Goal: Find specific page/section: Find specific page/section

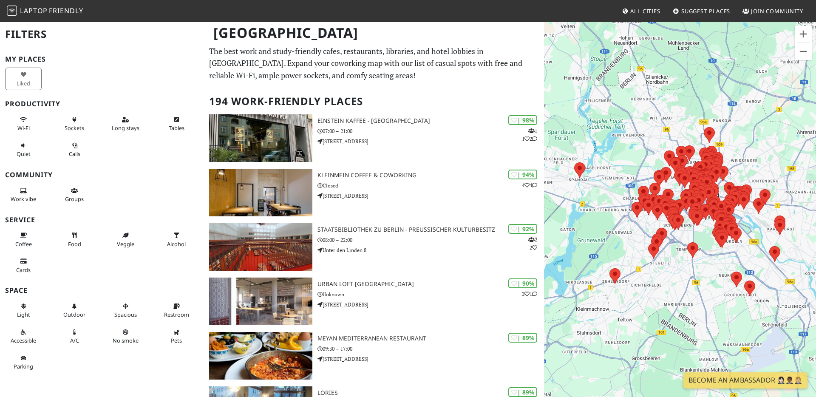
click at [756, 229] on div "To navigate, press the arrow keys." at bounding box center [680, 219] width 272 height 397
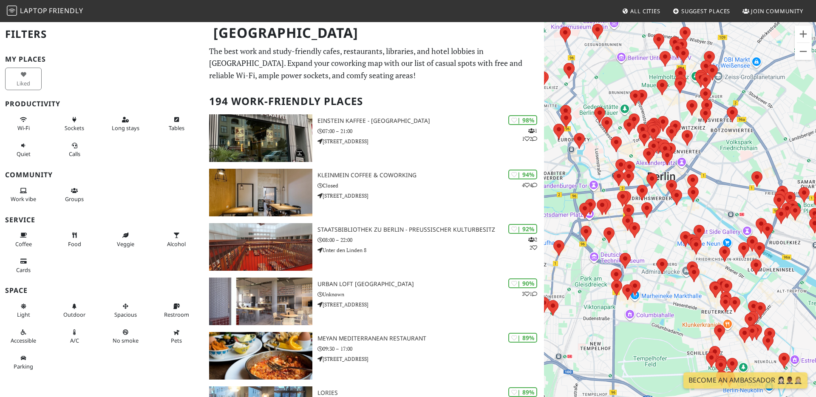
drag, startPoint x: 653, startPoint y: 187, endPoint x: 653, endPoint y: 230, distance: 42.5
click at [654, 230] on div "To navigate, press the arrow keys." at bounding box center [680, 219] width 272 height 397
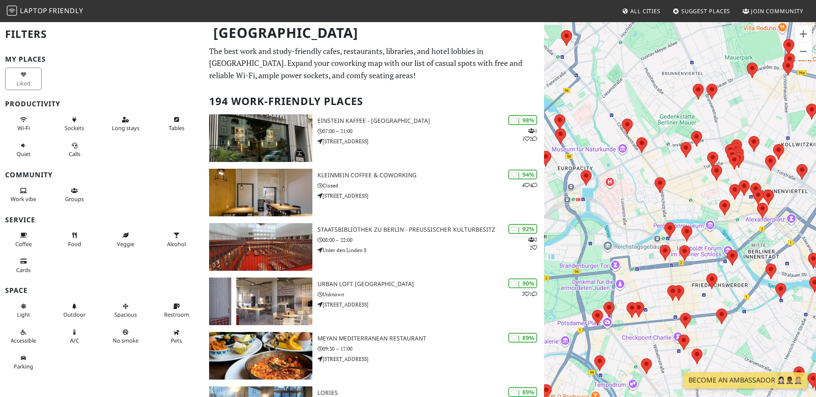
drag, startPoint x: 648, startPoint y: 139, endPoint x: 776, endPoint y: 163, distance: 129.8
click at [776, 164] on div "To navigate, press the arrow keys." at bounding box center [680, 219] width 272 height 397
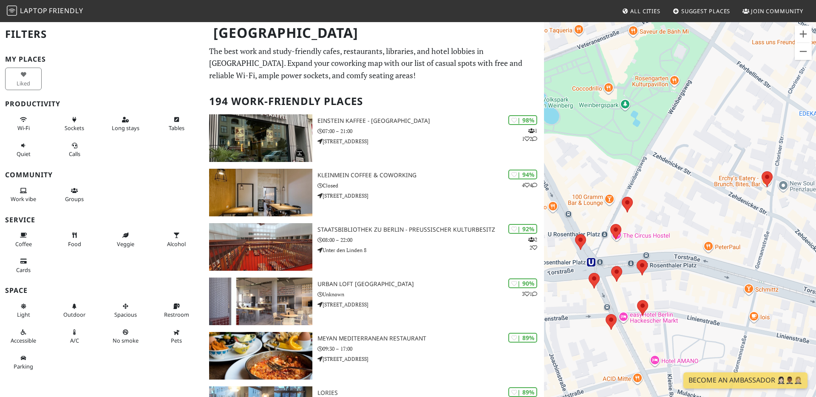
drag, startPoint x: 807, startPoint y: 152, endPoint x: 640, endPoint y: 248, distance: 192.4
click at [640, 248] on div "To navigate, press the arrow keys." at bounding box center [680, 219] width 272 height 397
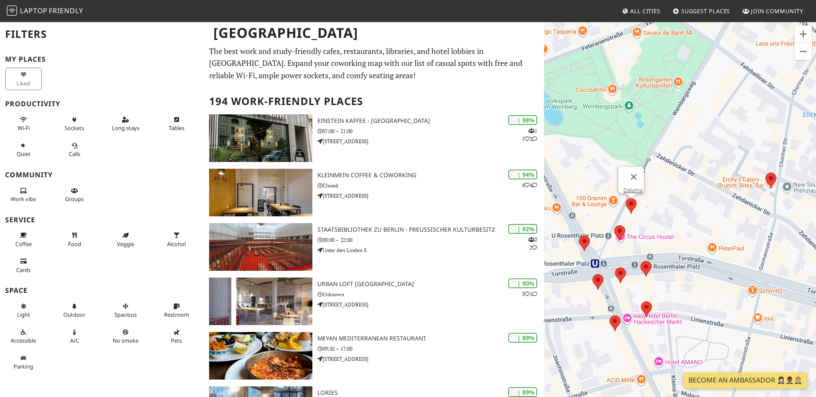
click at [626, 198] on area at bounding box center [626, 198] width 0 height 0
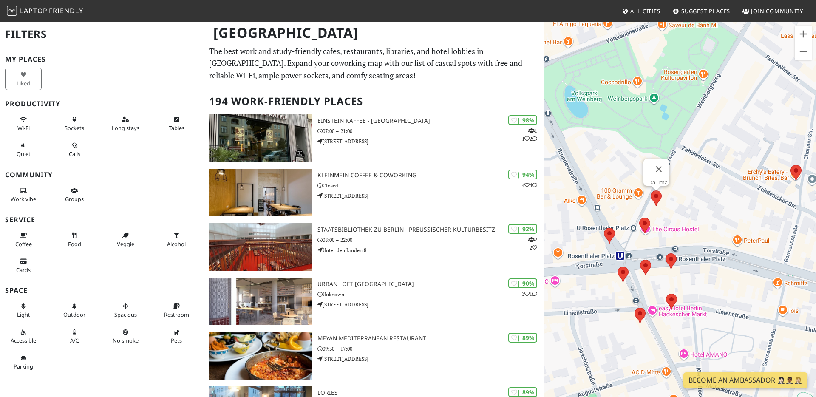
drag, startPoint x: 668, startPoint y: 232, endPoint x: 694, endPoint y: 223, distance: 27.7
click at [694, 223] on div "To navigate, press the arrow keys. [GEOGRAPHIC_DATA]" at bounding box center [680, 219] width 272 height 397
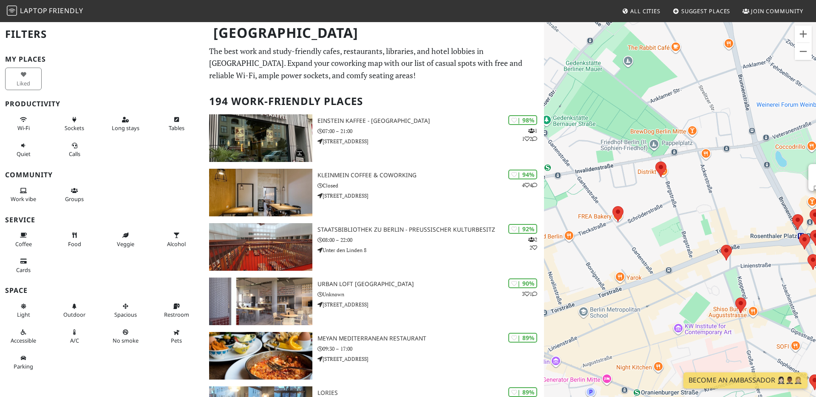
drag, startPoint x: 603, startPoint y: 219, endPoint x: 752, endPoint y: 215, distance: 148.5
click at [752, 215] on div "To navigate, press the arrow keys. [GEOGRAPHIC_DATA]" at bounding box center [680, 219] width 272 height 397
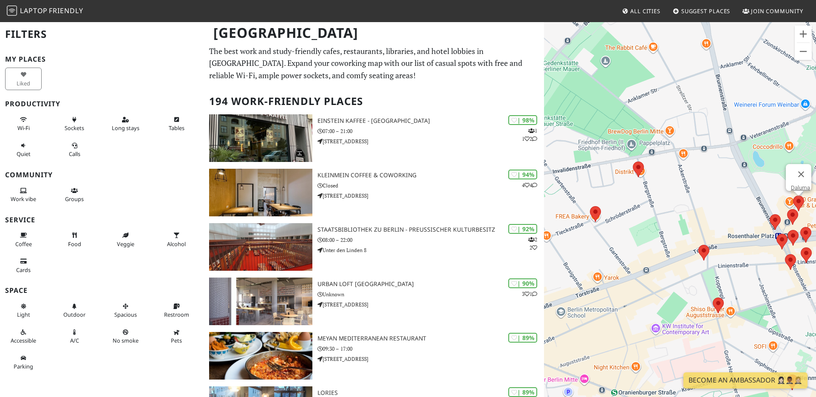
drag, startPoint x: 752, startPoint y: 215, endPoint x: 725, endPoint y: 215, distance: 26.4
click at [725, 215] on div "To navigate, press the arrow keys. [GEOGRAPHIC_DATA]" at bounding box center [680, 219] width 272 height 397
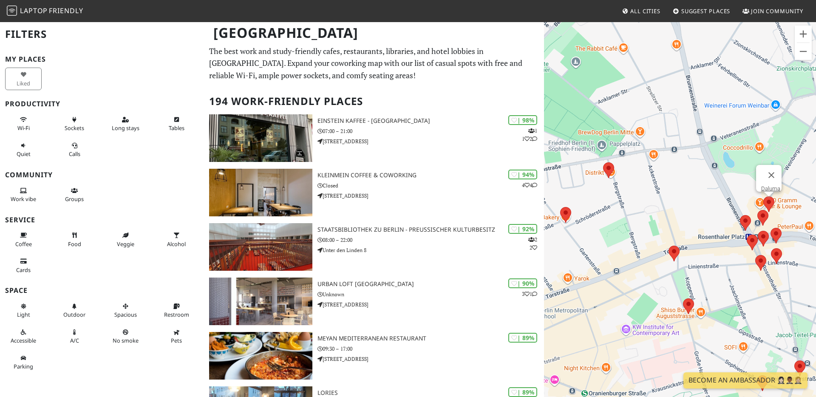
drag, startPoint x: 740, startPoint y: 202, endPoint x: 710, endPoint y: 203, distance: 30.2
click at [710, 203] on div "To navigate, press the arrow keys. [GEOGRAPHIC_DATA]" at bounding box center [680, 219] width 272 height 397
click at [625, 180] on div "To navigate, press the arrow keys. [GEOGRAPHIC_DATA]" at bounding box center [680, 219] width 272 height 397
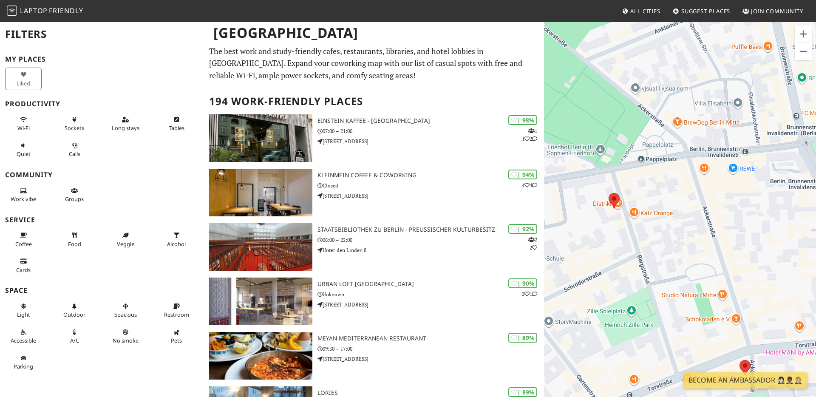
drag, startPoint x: 626, startPoint y: 158, endPoint x: 649, endPoint y: 193, distance: 41.8
click at [649, 193] on div "To navigate, press the arrow keys. [GEOGRAPHIC_DATA]" at bounding box center [680, 219] width 272 height 397
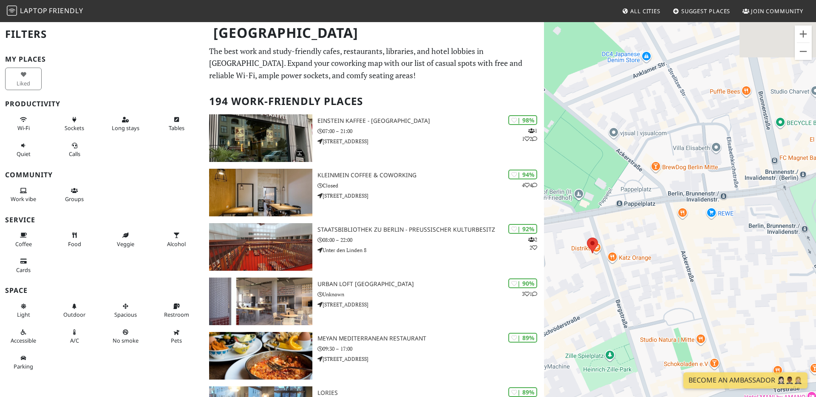
drag, startPoint x: 711, startPoint y: 217, endPoint x: 683, endPoint y: 264, distance: 54.5
click at [683, 264] on div "To navigate, press the arrow keys. [GEOGRAPHIC_DATA]" at bounding box center [680, 219] width 272 height 397
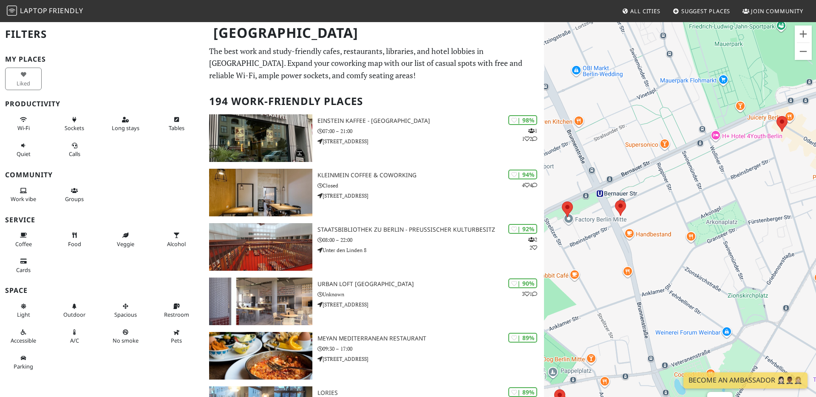
drag, startPoint x: 668, startPoint y: 115, endPoint x: 593, endPoint y: 265, distance: 167.5
click at [593, 265] on div "To navigate, press the arrow keys. [GEOGRAPHIC_DATA]" at bounding box center [680, 219] width 272 height 397
click at [614, 200] on area at bounding box center [614, 200] width 0 height 0
click at [615, 189] on link "Cafe [PERSON_NAME]" at bounding box center [622, 192] width 53 height 6
click at [625, 189] on link "Cafe [PERSON_NAME]" at bounding box center [622, 192] width 53 height 6
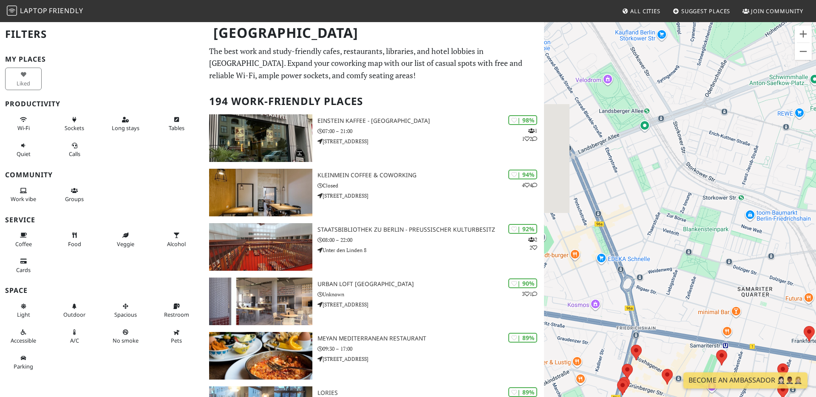
drag, startPoint x: 731, startPoint y: 195, endPoint x: 814, endPoint y: 225, distance: 88.1
click at [815, 226] on div "To navigate, press the arrow keys. Cafe [PERSON_NAME]" at bounding box center [680, 219] width 272 height 397
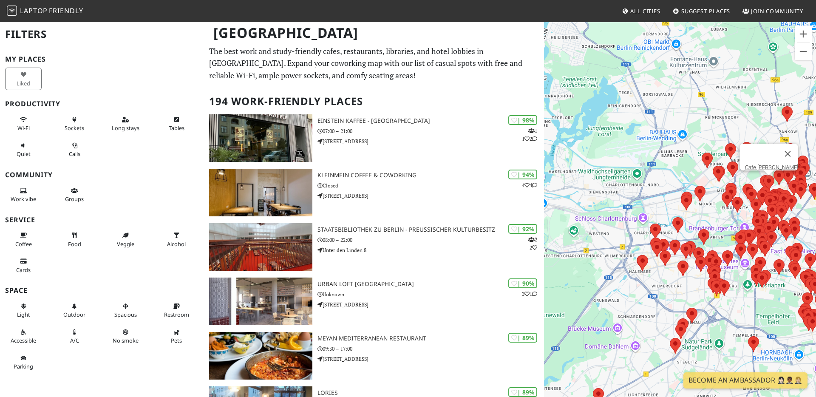
drag, startPoint x: 657, startPoint y: 186, endPoint x: 815, endPoint y: 208, distance: 158.8
click at [815, 208] on div "To navigate, press the arrow keys. Cafe [PERSON_NAME]" at bounding box center [680, 219] width 272 height 397
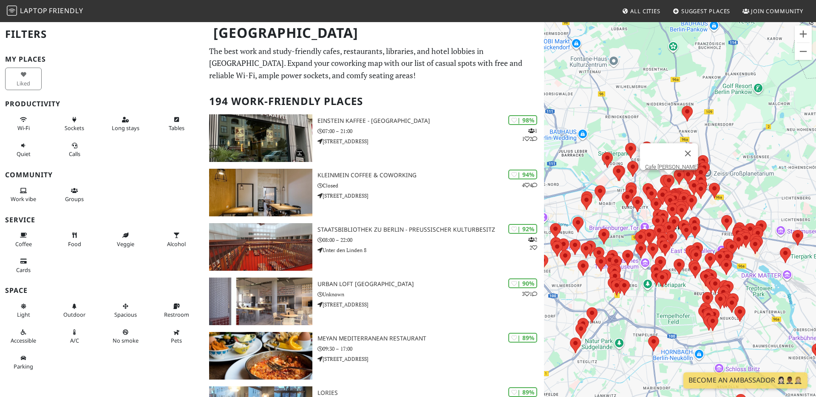
drag, startPoint x: 815, startPoint y: 208, endPoint x: 715, endPoint y: 208, distance: 99.5
click at [715, 208] on div "To navigate, press the arrow keys. Cafe [PERSON_NAME]" at bounding box center [680, 219] width 272 height 397
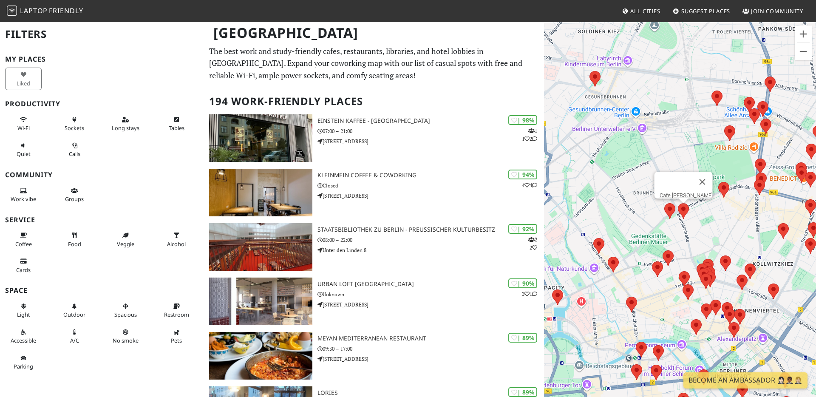
drag, startPoint x: 793, startPoint y: 200, endPoint x: 707, endPoint y: 224, distance: 89.5
click at [707, 224] on div "To navigate, press the arrow keys. Cafe [PERSON_NAME]" at bounding box center [680, 219] width 272 height 397
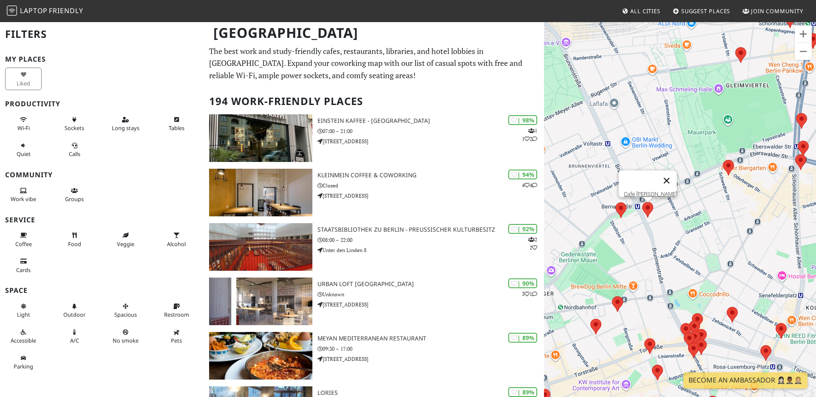
click at [667, 176] on button "Close" at bounding box center [667, 181] width 20 height 20
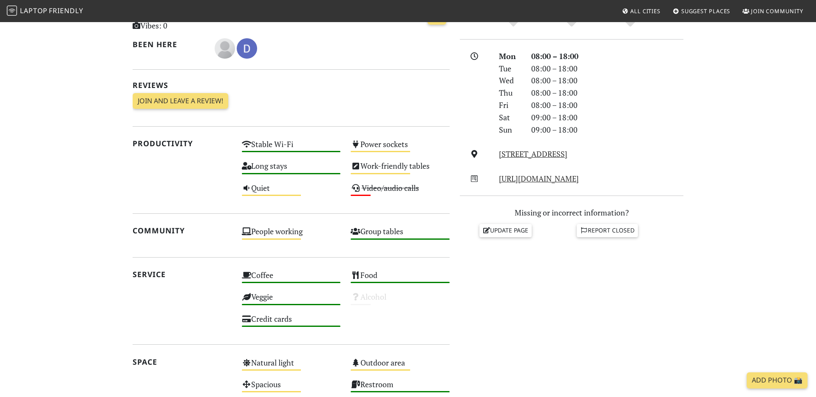
scroll to position [222, 0]
